Goal: Transaction & Acquisition: Purchase product/service

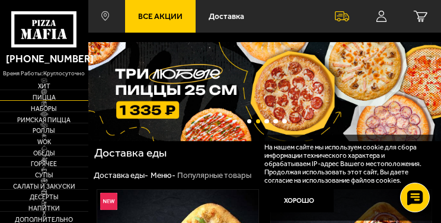
click at [46, 96] on span "Пицца" at bounding box center [44, 98] width 88 height 7
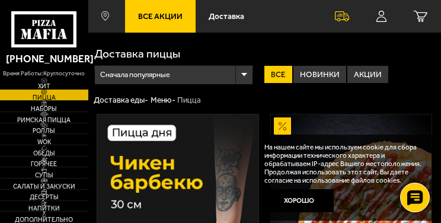
click at [45, 84] on span "Хит" at bounding box center [44, 87] width 88 height 7
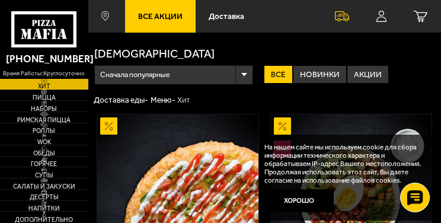
click at [149, 16] on span "Все Акции" at bounding box center [160, 16] width 44 height 8
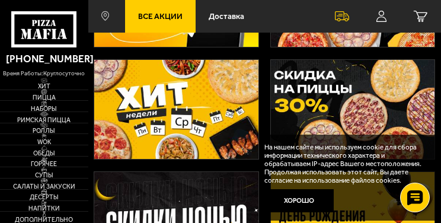
scroll to position [145, 0]
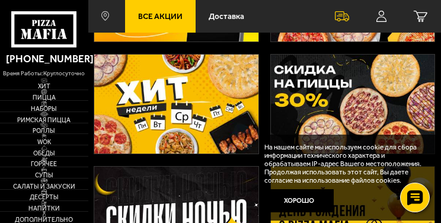
click at [210, 89] on img at bounding box center [176, 105] width 164 height 100
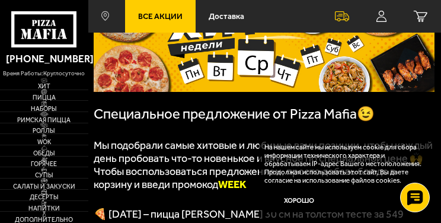
scroll to position [95, 0]
click at [41, 110] on span "Наборы" at bounding box center [44, 109] width 88 height 7
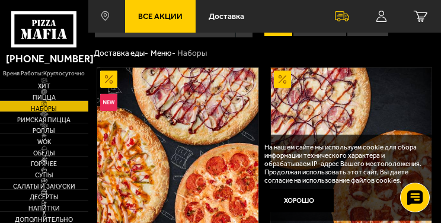
scroll to position [47, 0]
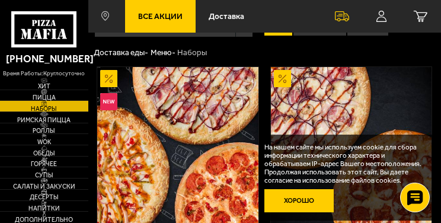
click at [299, 204] on button "Хорошо" at bounding box center [298, 200] width 69 height 23
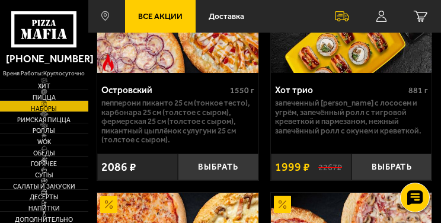
scroll to position [2702, 0]
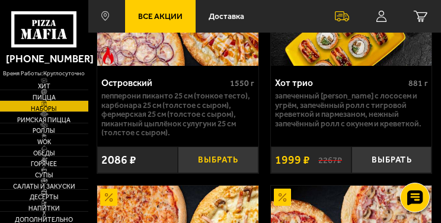
click at [212, 166] on button "Выбрать" at bounding box center [218, 159] width 81 height 27
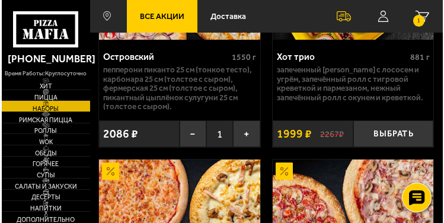
scroll to position [2726, 0]
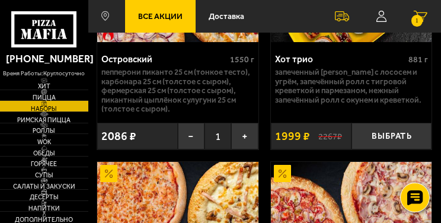
click at [415, 21] on small "1" at bounding box center [416, 20] width 11 height 11
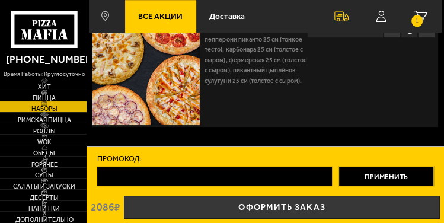
scroll to position [47, 0]
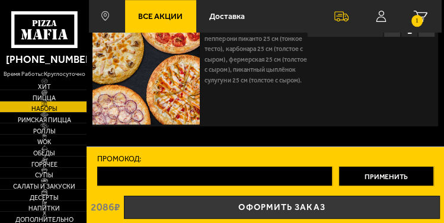
click at [181, 179] on input "Промокод:" at bounding box center [215, 176] width 236 height 20
click at [263, 206] on link "Оформить заказ" at bounding box center [282, 207] width 316 height 23
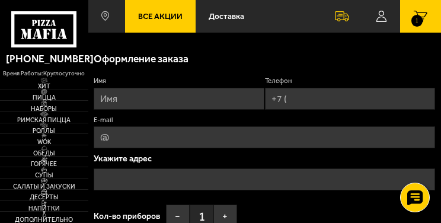
click at [119, 100] on input "Имя" at bounding box center [179, 99] width 170 height 22
type input "и"
type input "[PERSON_NAME]"
click at [295, 97] on input "Телефон" at bounding box center [350, 99] width 170 height 22
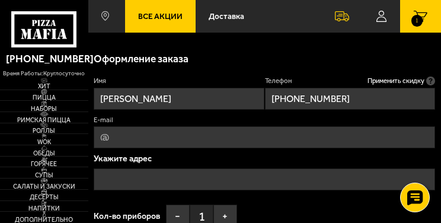
type input "[PHONE_NUMBER]"
click at [115, 142] on input "E-mail" at bounding box center [264, 137] width 341 height 22
click at [166, 130] on input "555" at bounding box center [264, 137] width 341 height 22
type input "[EMAIL_ADDRESS][DOMAIN_NAME]"
click at [110, 180] on input "text" at bounding box center [264, 179] width 341 height 22
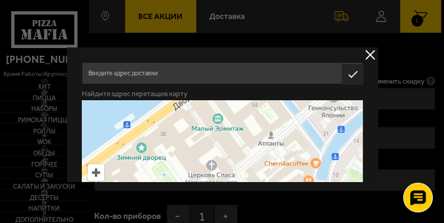
click at [133, 74] on input "text" at bounding box center [211, 73] width 260 height 22
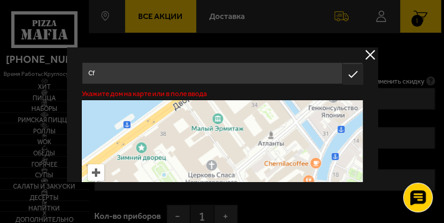
type input "C"
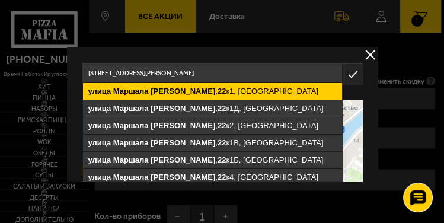
click at [117, 88] on ymaps "Маршала" at bounding box center [131, 91] width 36 height 9
type input "[STREET_ADDRESS][PERSON_NAME]"
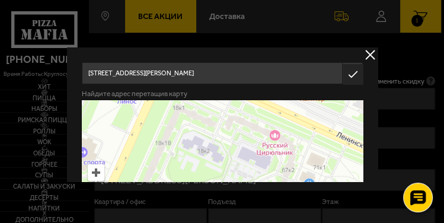
click at [238, 73] on input "[STREET_ADDRESS][PERSON_NAME]" at bounding box center [211, 73] width 260 height 22
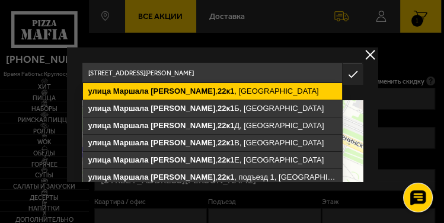
click at [208, 92] on ymaps "[STREET_ADDRESS][PERSON_NAME]" at bounding box center [211, 91] width 259 height 17
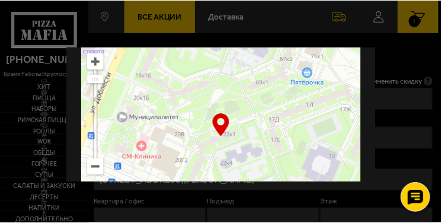
scroll to position [119, 0]
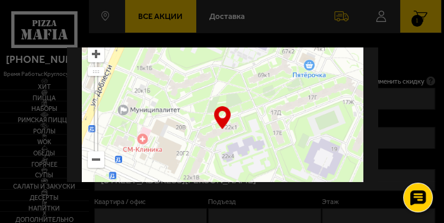
click at [334, 34] on div at bounding box center [222, 111] width 444 height 223
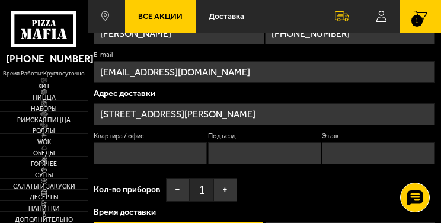
scroll to position [71, 0]
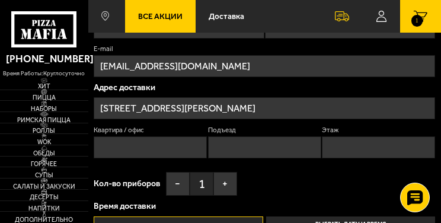
click at [169, 148] on input "Квартира / офис" at bounding box center [150, 147] width 113 height 22
type input "2"
type input "446"
click at [250, 151] on input "Подъезд" at bounding box center [264, 147] width 113 height 22
type input "6"
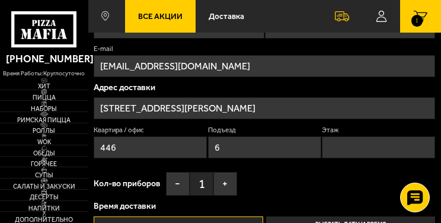
click at [341, 149] on input "Этаж" at bounding box center [378, 147] width 113 height 22
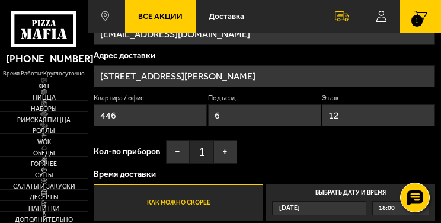
scroll to position [119, 0]
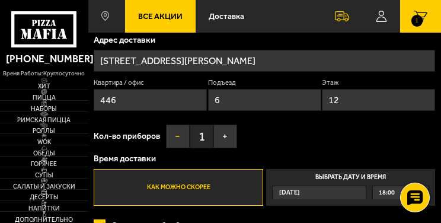
type input "12"
click at [180, 136] on button "−" at bounding box center [178, 136] width 24 height 24
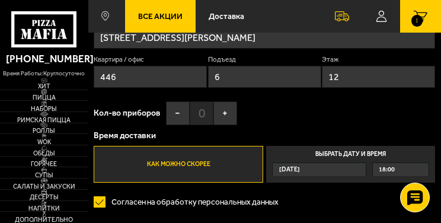
scroll to position [142, 0]
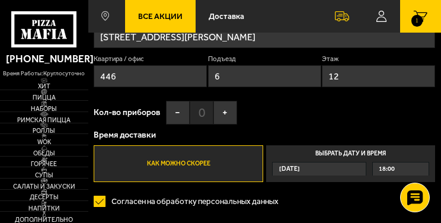
click at [386, 170] on span "18:00" at bounding box center [387, 168] width 16 height 13
click at [0, 0] on input "Выбрать дату и время [DATE] 18:00" at bounding box center [0, 0] width 0 height 0
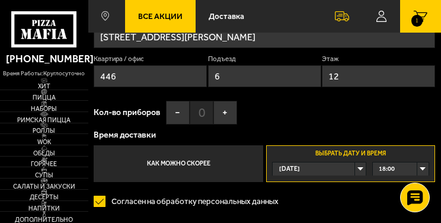
click at [395, 169] on div "18:00" at bounding box center [401, 168] width 56 height 13
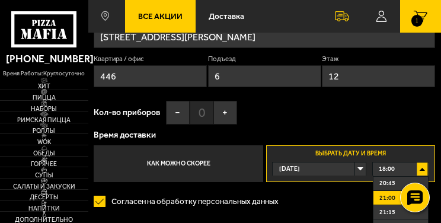
scroll to position [166, 0]
click at [386, 219] on span "21:30" at bounding box center [387, 217] width 16 height 11
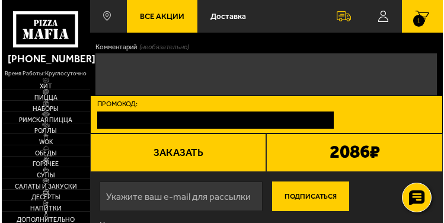
scroll to position [332, 0]
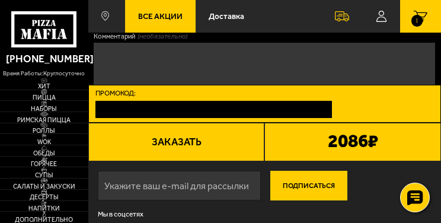
click at [175, 140] on button "Заказать" at bounding box center [176, 142] width 177 height 39
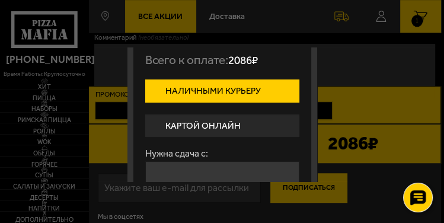
scroll to position [47, 0]
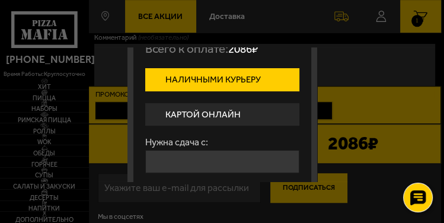
click at [218, 112] on label "Картой онлайн" at bounding box center [222, 114] width 154 height 23
click at [0, 0] on input "Картой онлайн" at bounding box center [0, 0] width 0 height 0
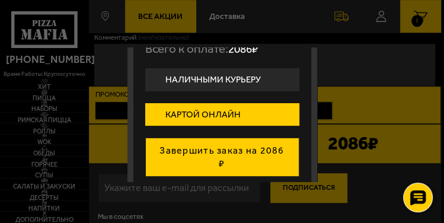
click at [255, 155] on button "Завершить заказ на 2086 ₽" at bounding box center [222, 156] width 154 height 39
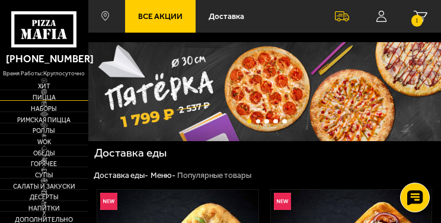
click at [44, 98] on span "Пицца" at bounding box center [44, 98] width 88 height 7
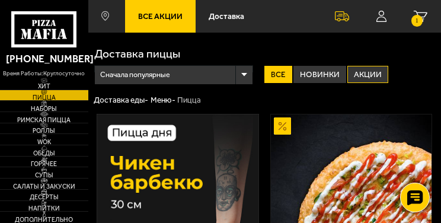
click at [372, 73] on label "Акции" at bounding box center [367, 75] width 41 height 18
click at [0, 0] on input "Акции" at bounding box center [0, 0] width 0 height 0
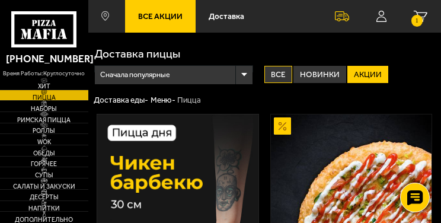
click at [284, 75] on label "Все" at bounding box center [278, 75] width 28 height 18
click at [0, 0] on input "Все" at bounding box center [0, 0] width 0 height 0
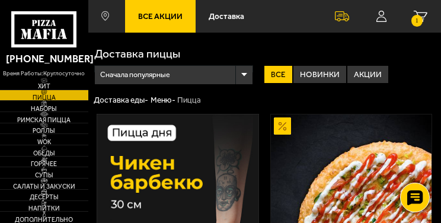
click at [268, 75] on label "Все" at bounding box center [278, 75] width 28 height 18
click at [0, 0] on input "Все" at bounding box center [0, 0] width 0 height 0
click at [53, 108] on span "Наборы" at bounding box center [44, 109] width 88 height 7
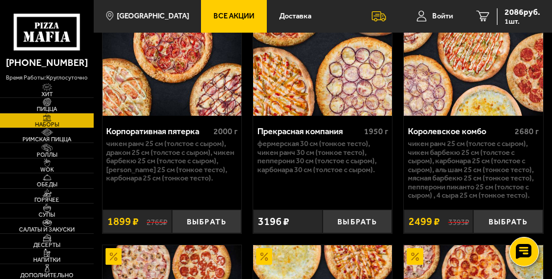
scroll to position [2436, 0]
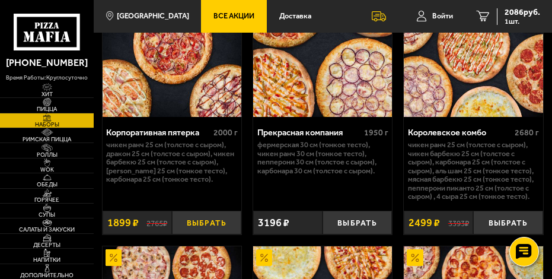
click at [213, 222] on button "Выбрать" at bounding box center [206, 222] width 69 height 24
click at [440, 18] on span "2 шт." at bounding box center [522, 21] width 36 height 7
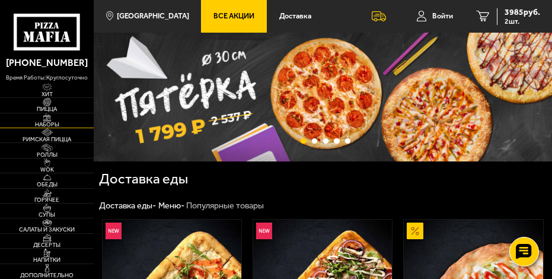
click at [50, 125] on span "Наборы" at bounding box center [47, 124] width 94 height 6
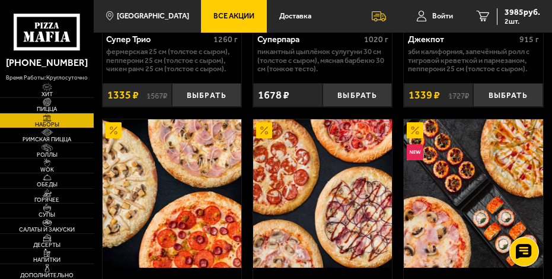
scroll to position [1215, 0]
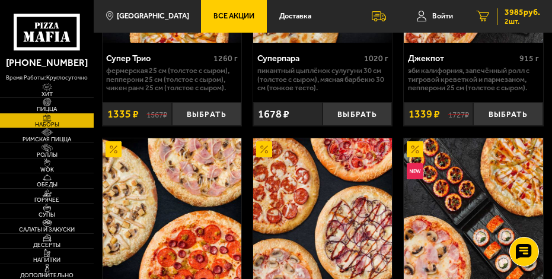
click at [511, 16] on span "3985 руб." at bounding box center [522, 12] width 36 height 8
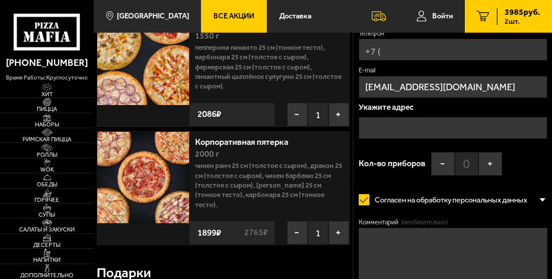
scroll to position [89, 0]
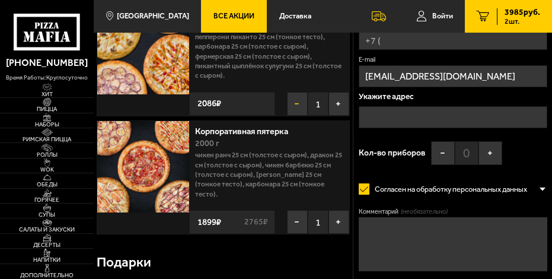
click at [302, 106] on button "−" at bounding box center [297, 104] width 21 height 24
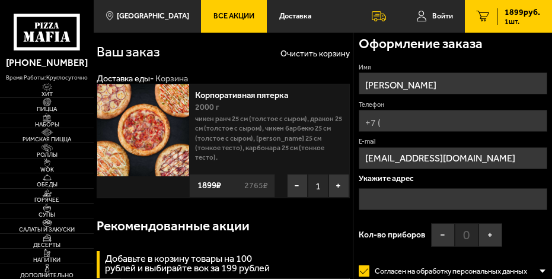
scroll to position [0, 0]
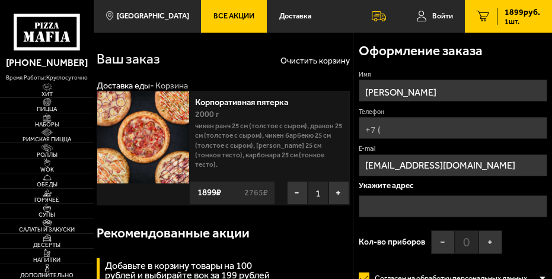
click at [388, 130] on input "Телефон" at bounding box center [453, 128] width 188 height 22
type input "[PHONE_NUMBER]"
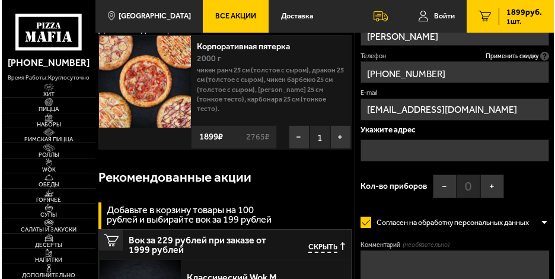
scroll to position [59, 0]
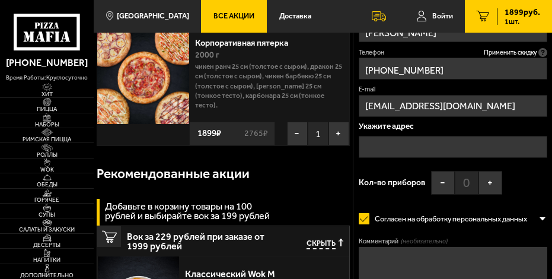
click at [379, 146] on input "text" at bounding box center [453, 147] width 188 height 22
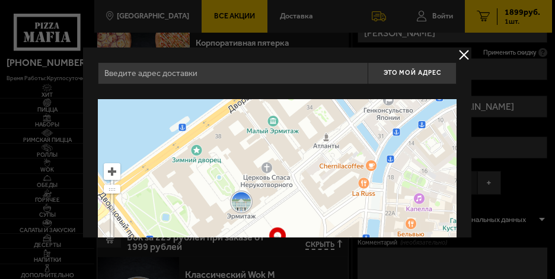
click at [153, 68] on input "text" at bounding box center [233, 73] width 270 height 22
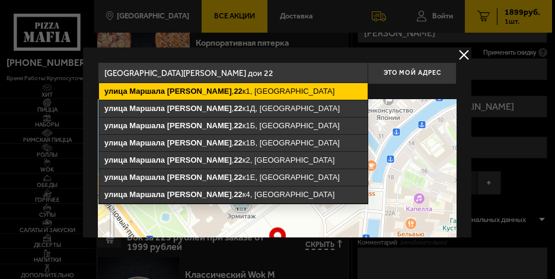
click at [179, 95] on ymaps "[PERSON_NAME]" at bounding box center [199, 91] width 65 height 9
type input "[STREET_ADDRESS][PERSON_NAME]"
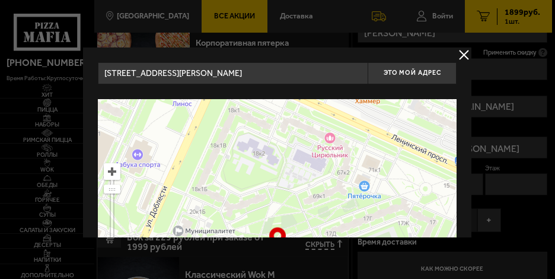
click at [212, 93] on div "Найдите адрес перетащив карту" at bounding box center [277, 91] width 359 height 15
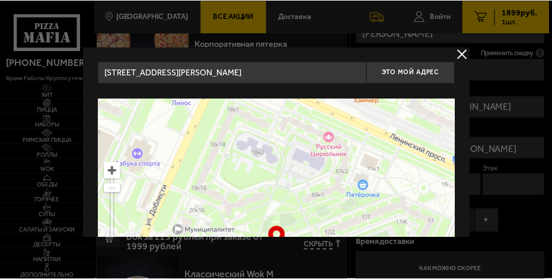
scroll to position [0, 0]
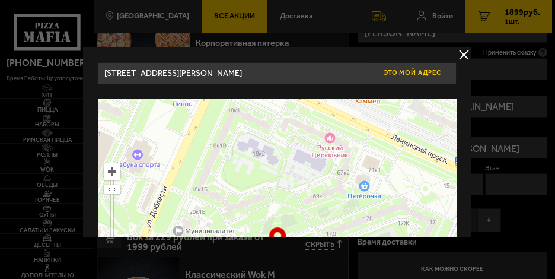
click at [393, 73] on span "Это мой адрес" at bounding box center [411, 73] width 57 height 8
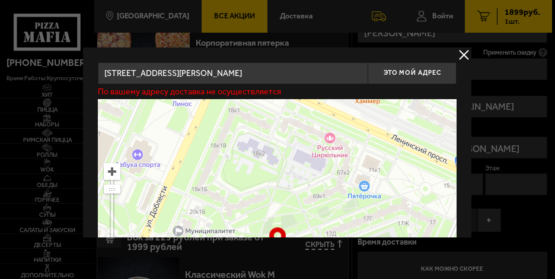
click at [272, 74] on input "[STREET_ADDRESS][PERSON_NAME]" at bounding box center [233, 73] width 270 height 22
click at [461, 52] on button "delivery type" at bounding box center [464, 54] width 15 height 15
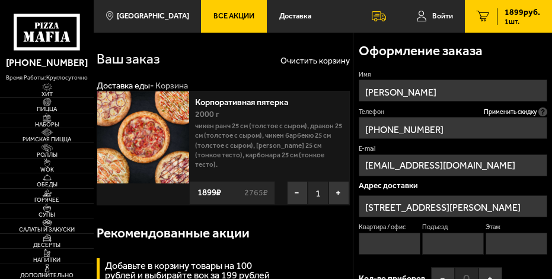
scroll to position [30, 0]
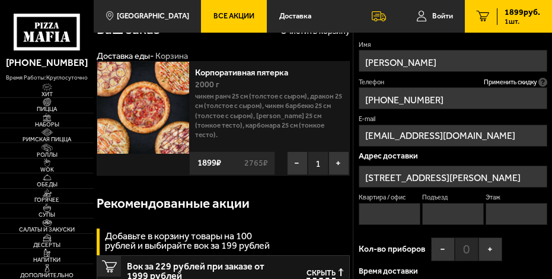
click at [379, 217] on input "Квартира / офис" at bounding box center [390, 214] width 62 height 22
type input "446"
click at [459, 212] on input "Подъезд" at bounding box center [453, 214] width 62 height 22
type input "6"
click at [516, 215] on input "Этаж" at bounding box center [516, 214] width 62 height 22
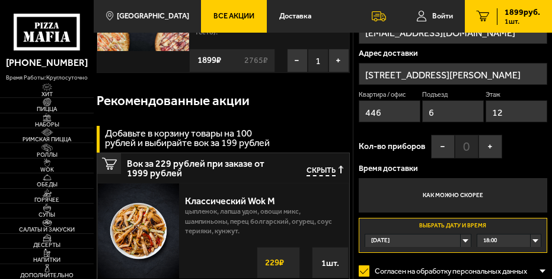
scroll to position [148, 0]
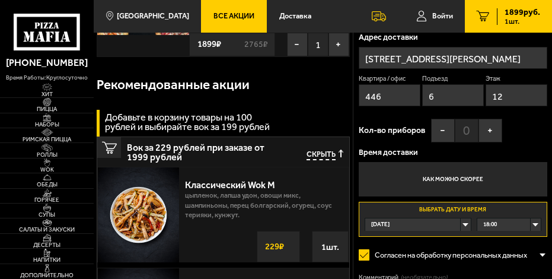
type input "12"
click at [498, 223] on div "18:00" at bounding box center [508, 224] width 63 height 12
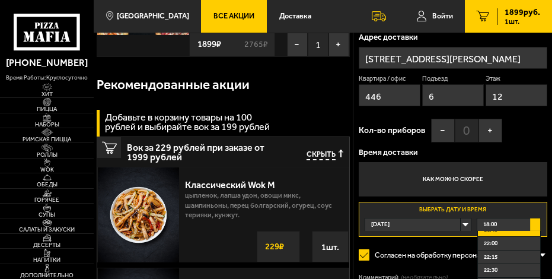
scroll to position [181, 0]
click at [496, 248] on span "21:30" at bounding box center [491, 244] width 14 height 10
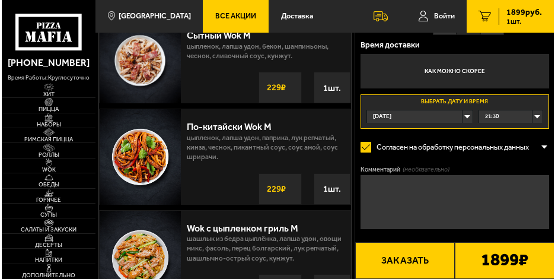
scroll to position [415, 0]
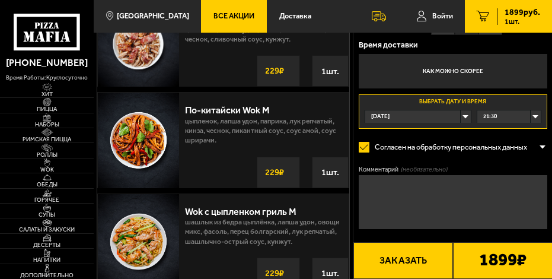
click at [415, 256] on button "Заказать" at bounding box center [403, 260] width 100 height 37
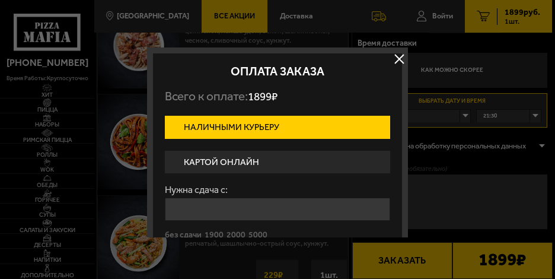
click at [217, 161] on label "Картой онлайн" at bounding box center [277, 162] width 225 height 23
click at [0, 0] on input "Картой онлайн" at bounding box center [0, 0] width 0 height 0
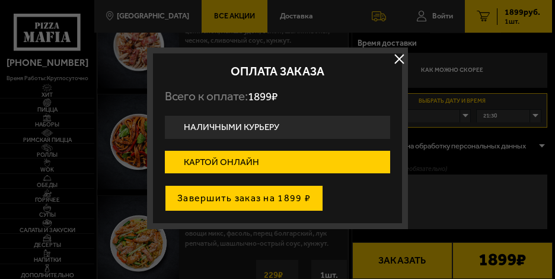
click at [226, 204] on button "Завершить заказ на 1899 ₽" at bounding box center [244, 198] width 158 height 26
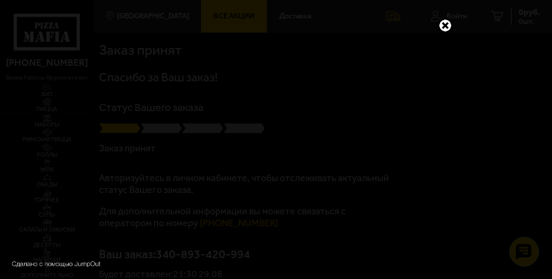
click at [444, 23] on link at bounding box center [444, 25] width 15 height 15
